Goal: Navigation & Orientation: Find specific page/section

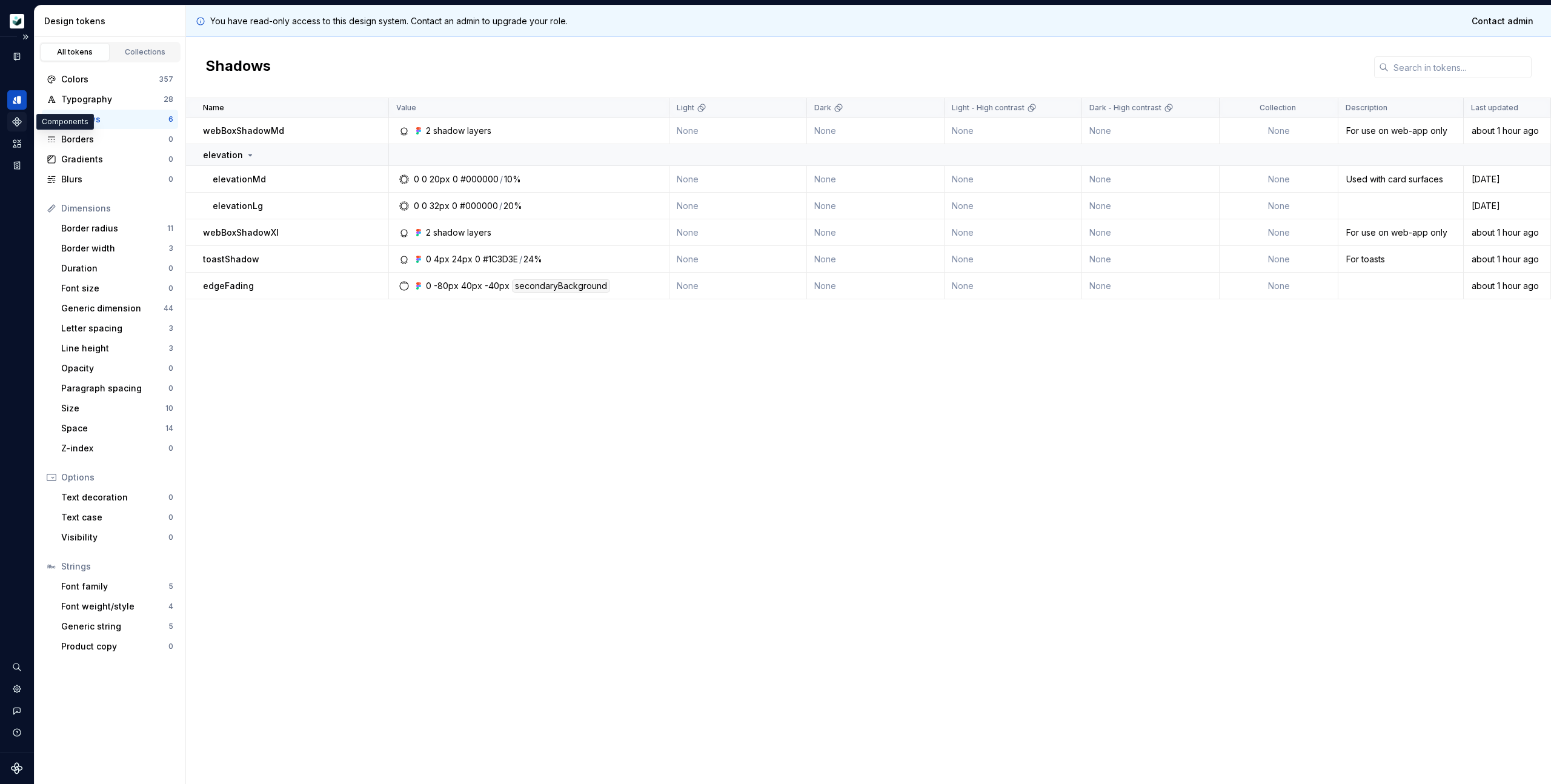
click at [16, 120] on icon "Components" at bounding box center [16, 121] width 8 height 8
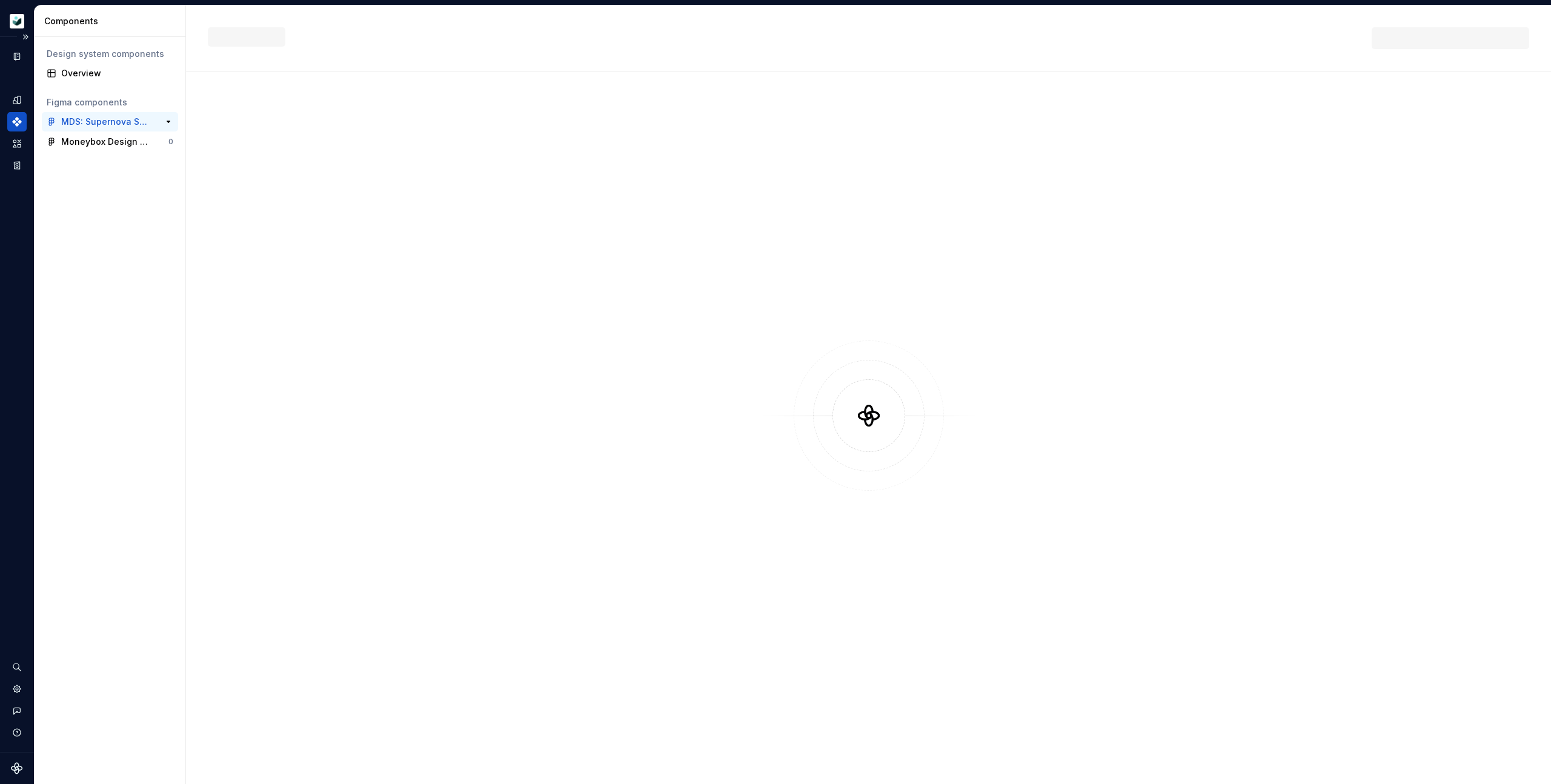
click at [116, 120] on div "MDS: Supernova Sync" at bounding box center [106, 122] width 90 height 12
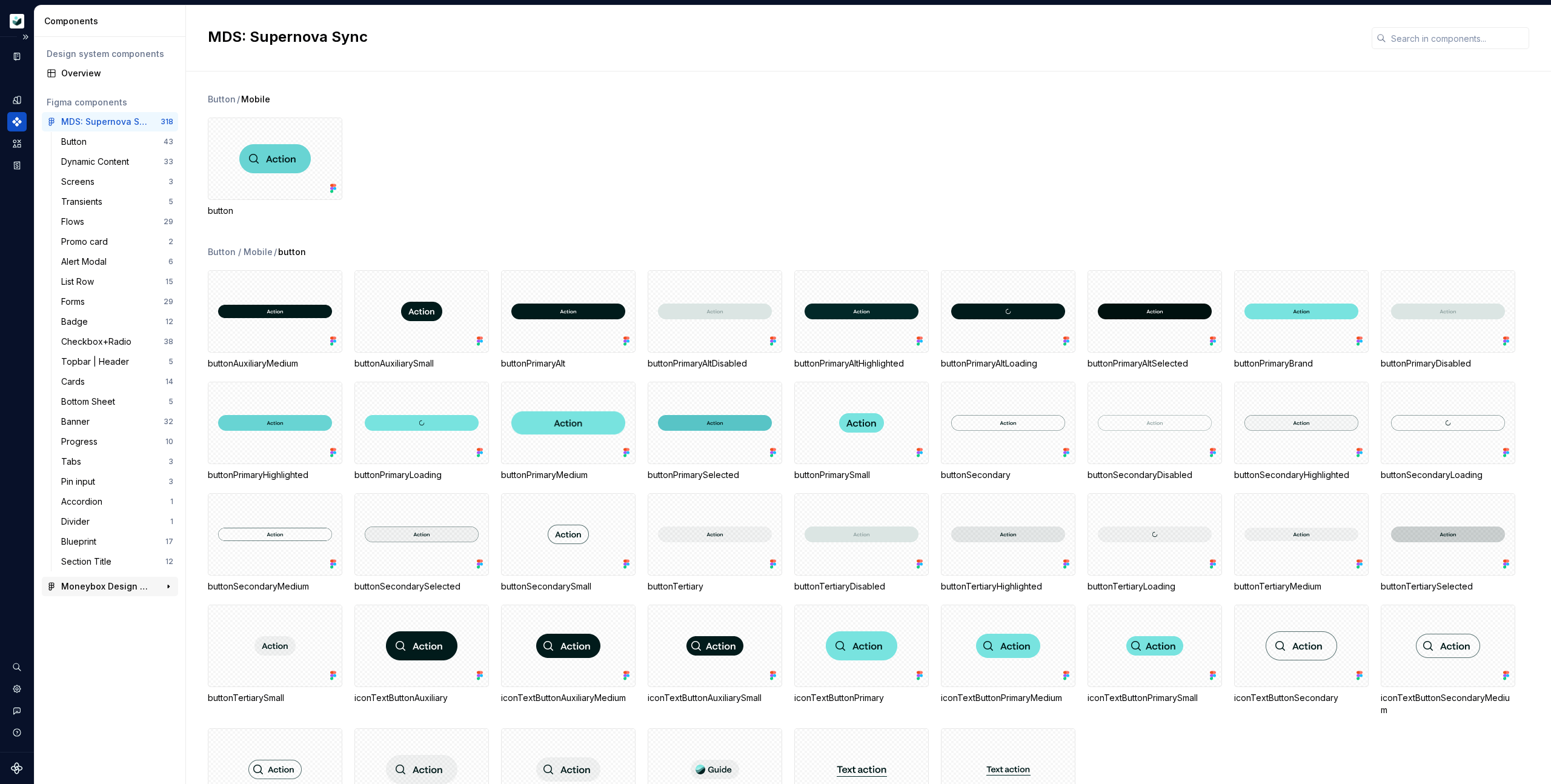
click at [95, 586] on div "Moneybox Design System" at bounding box center [106, 586] width 90 height 12
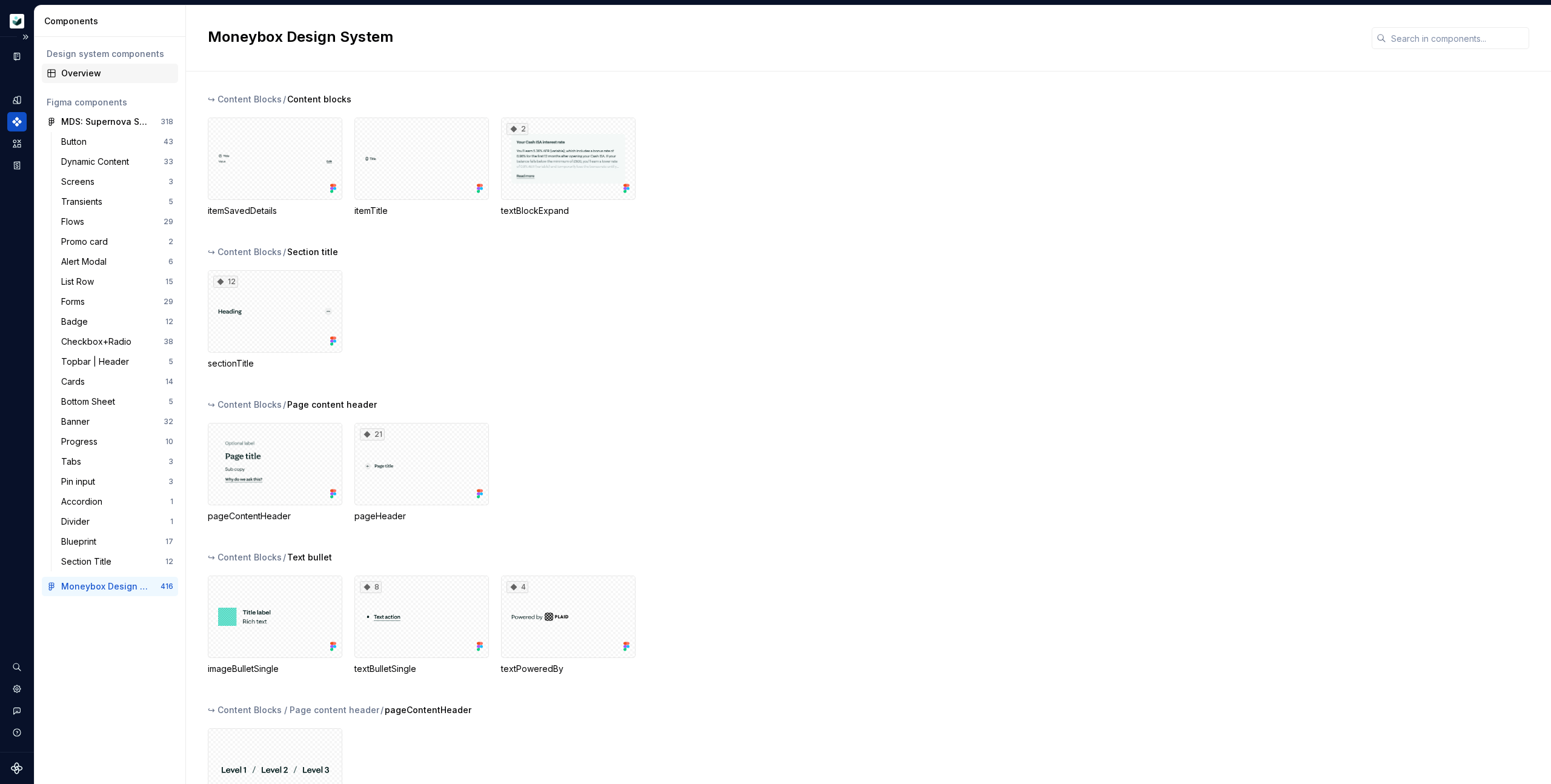
click at [92, 68] on div "Overview" at bounding box center [118, 73] width 112 height 12
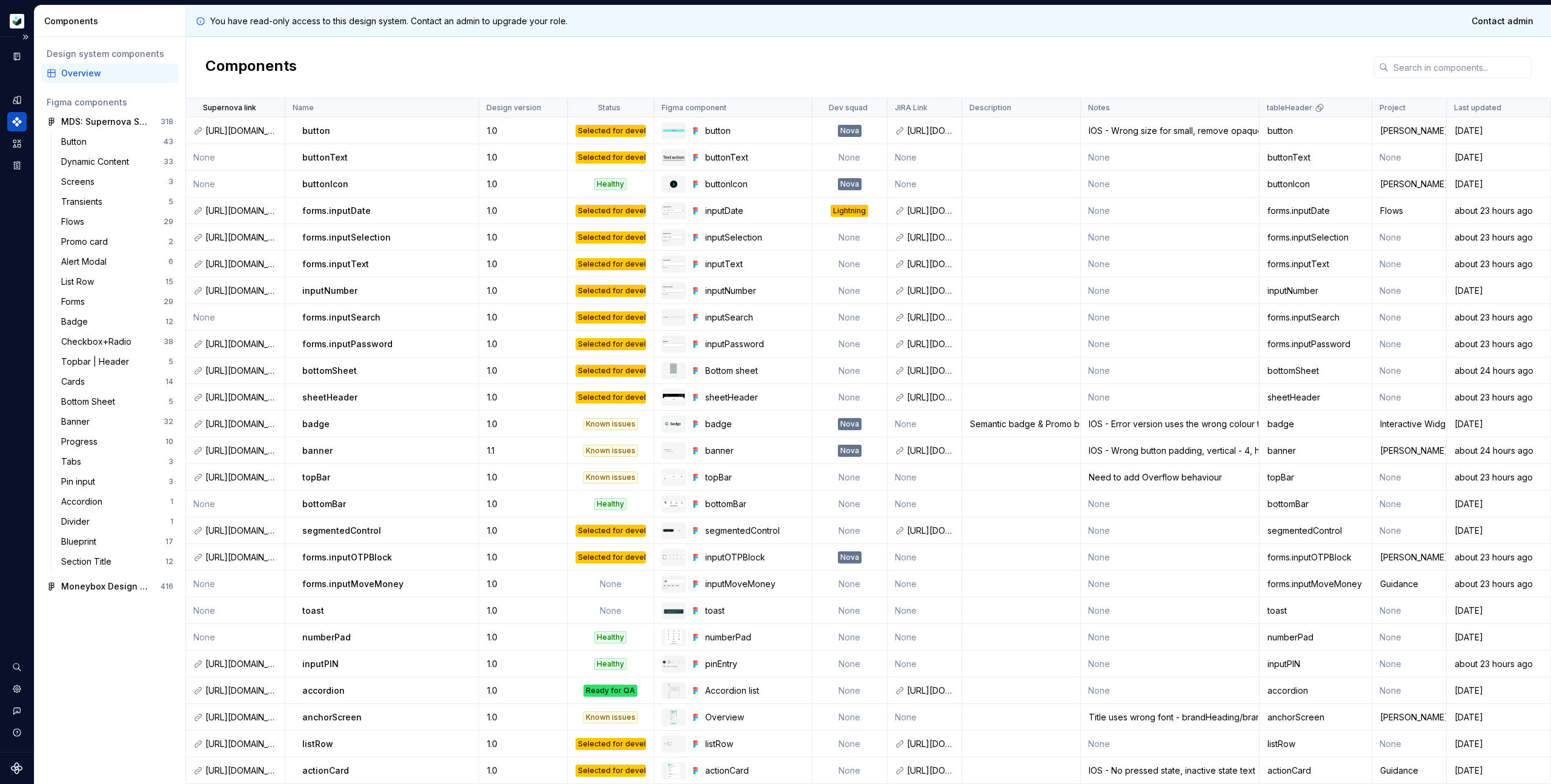
click at [855, 70] on div "Components" at bounding box center [869, 67] width 1365 height 61
